Goal: Task Accomplishment & Management: Manage account settings

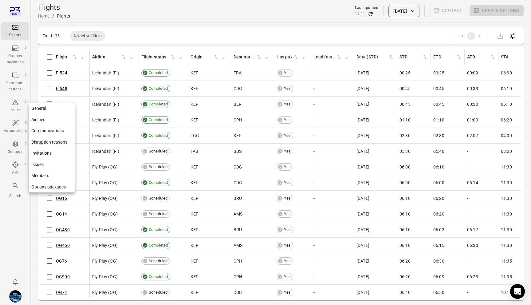
click at [55, 142] on link "Disruption reasons" at bounding box center [52, 142] width 46 height 11
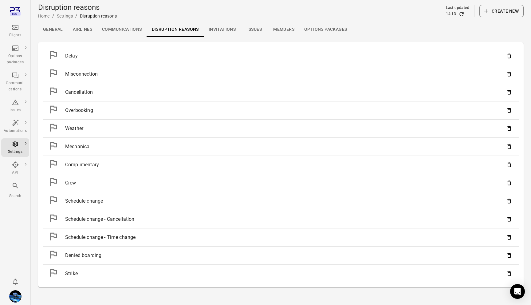
click at [54, 216] on icon at bounding box center [53, 218] width 11 height 11
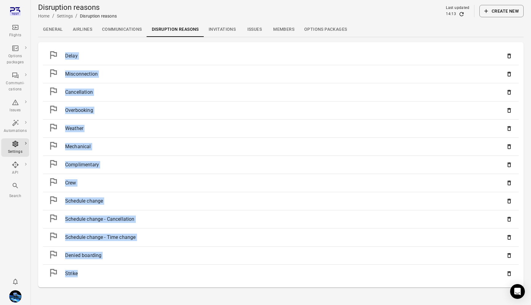
drag, startPoint x: 82, startPoint y: 274, endPoint x: 63, endPoint y: 52, distance: 223.1
click at [63, 52] on ul "Delay Misconnection Cancellation Overbooking Weather Mechanical Complimentary C…" at bounding box center [281, 165] width 476 height 236
click at [66, 52] on div "Delay" at bounding box center [285, 55] width 440 height 7
drag, startPoint x: 65, startPoint y: 55, endPoint x: 88, endPoint y: 276, distance: 222.1
click at [88, 276] on ul "Delay Misconnection Cancellation Overbooking Weather Mechanical Complimentary C…" at bounding box center [281, 165] width 476 height 236
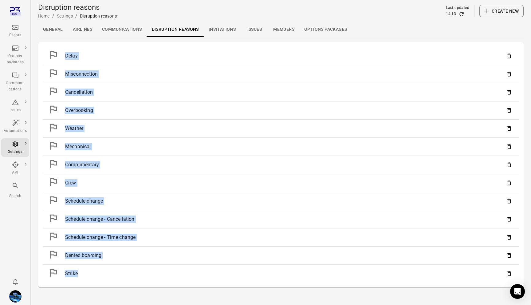
click at [88, 276] on li "Strike" at bounding box center [281, 274] width 476 height 18
drag, startPoint x: 88, startPoint y: 276, endPoint x: 65, endPoint y: 51, distance: 226.3
click at [65, 51] on ul "Delay Misconnection Cancellation Overbooking Weather Mechanical Complimentary C…" at bounding box center [281, 165] width 476 height 236
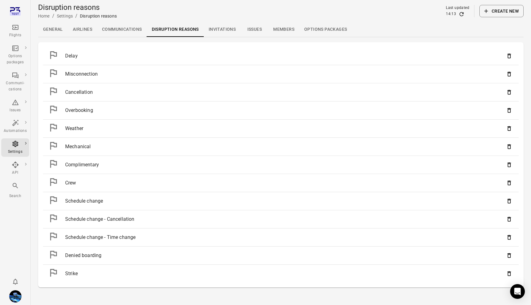
click at [65, 51] on li "Delay" at bounding box center [281, 56] width 476 height 18
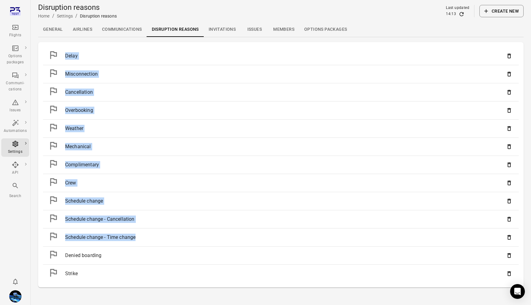
drag, startPoint x: 65, startPoint y: 51, endPoint x: 89, endPoint y: 243, distance: 193.4
click at [89, 243] on ul "Delay Misconnection Cancellation Overbooking Weather Mechanical Complimentary C…" at bounding box center [281, 165] width 476 height 236
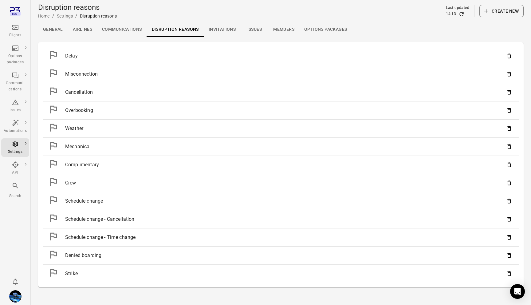
click at [81, 274] on div "Strike" at bounding box center [285, 273] width 440 height 7
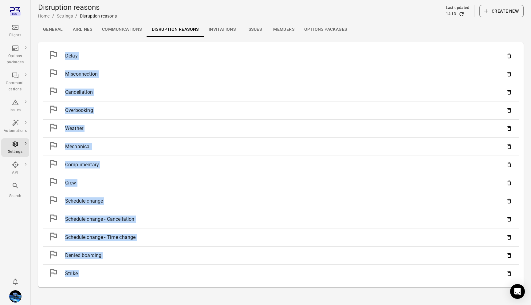
drag, startPoint x: 81, startPoint y: 274, endPoint x: 65, endPoint y: 56, distance: 218.9
click at [65, 56] on ul "Delay Misconnection Cancellation Overbooking Weather Mechanical Complimentary C…" at bounding box center [281, 165] width 476 height 236
click at [65, 56] on div "Delay" at bounding box center [285, 55] width 440 height 7
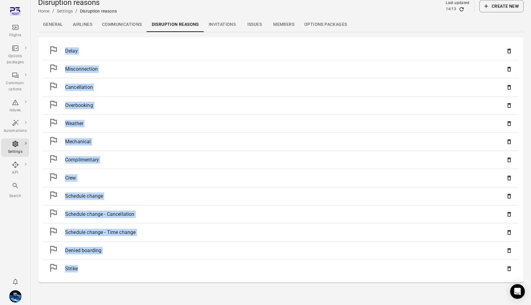
drag, startPoint x: 65, startPoint y: 61, endPoint x: 82, endPoint y: 272, distance: 211.0
click at [82, 272] on ul "Delay Misconnection Cancellation Overbooking Weather Mechanical Complimentary C…" at bounding box center [281, 160] width 476 height 236
click at [82, 272] on li "Strike" at bounding box center [281, 269] width 476 height 18
drag, startPoint x: 82, startPoint y: 272, endPoint x: 70, endPoint y: 63, distance: 208.8
click at [70, 63] on ul "Delay Misconnection Cancellation Overbooking Weather Mechanical Complimentary C…" at bounding box center [281, 160] width 476 height 236
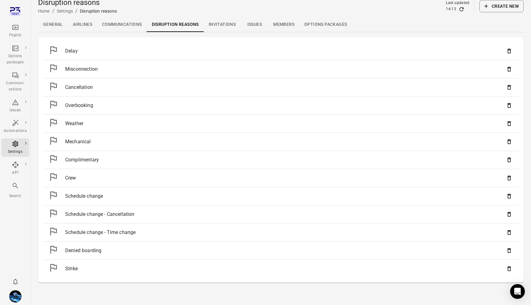
click at [64, 46] on div at bounding box center [56, 51] width 17 height 13
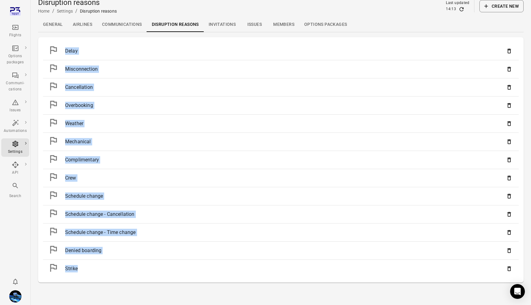
drag, startPoint x: 64, startPoint y: 55, endPoint x: 94, endPoint y: 275, distance: 222.1
click at [94, 275] on ul "Delay Misconnection Cancellation Overbooking Weather Mechanical Complimentary C…" at bounding box center [281, 160] width 476 height 236
click at [94, 275] on li "Strike" at bounding box center [281, 269] width 476 height 18
drag, startPoint x: 94, startPoint y: 271, endPoint x: 63, endPoint y: 55, distance: 218.6
click at [63, 55] on ul "Delay Misconnection Cancellation Overbooking Weather Mechanical Complimentary C…" at bounding box center [281, 160] width 476 height 236
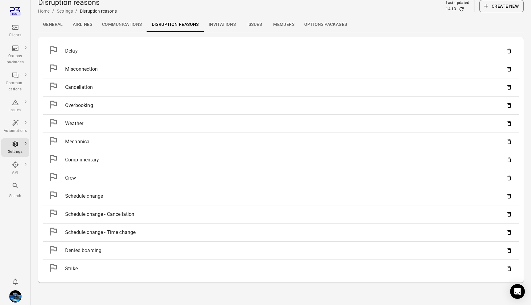
click at [63, 55] on div at bounding box center [56, 51] width 17 height 13
click at [74, 53] on div "Delay" at bounding box center [285, 50] width 440 height 7
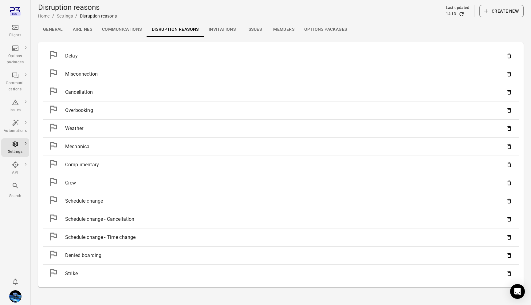
click at [56, 29] on link "General" at bounding box center [53, 29] width 30 height 15
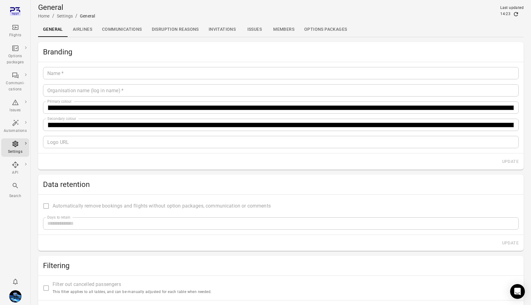
type input "*******"
type input "**********"
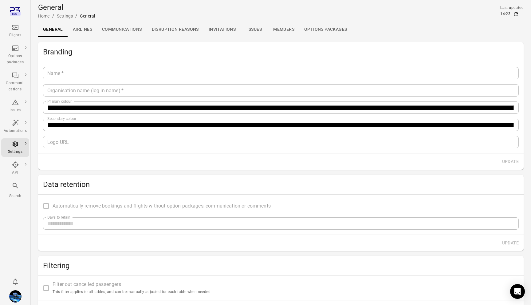
type input "**"
